Goal: Task Accomplishment & Management: Complete application form

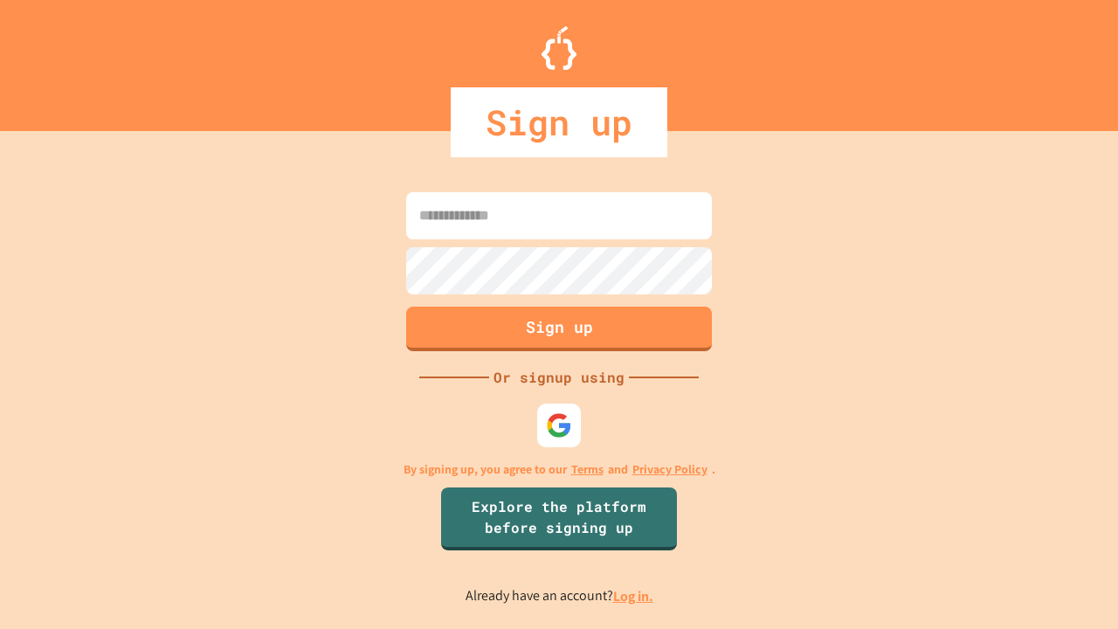
click at [634, 595] on link "Log in." at bounding box center [633, 596] width 40 height 18
